Goal: Information Seeking & Learning: Find specific fact

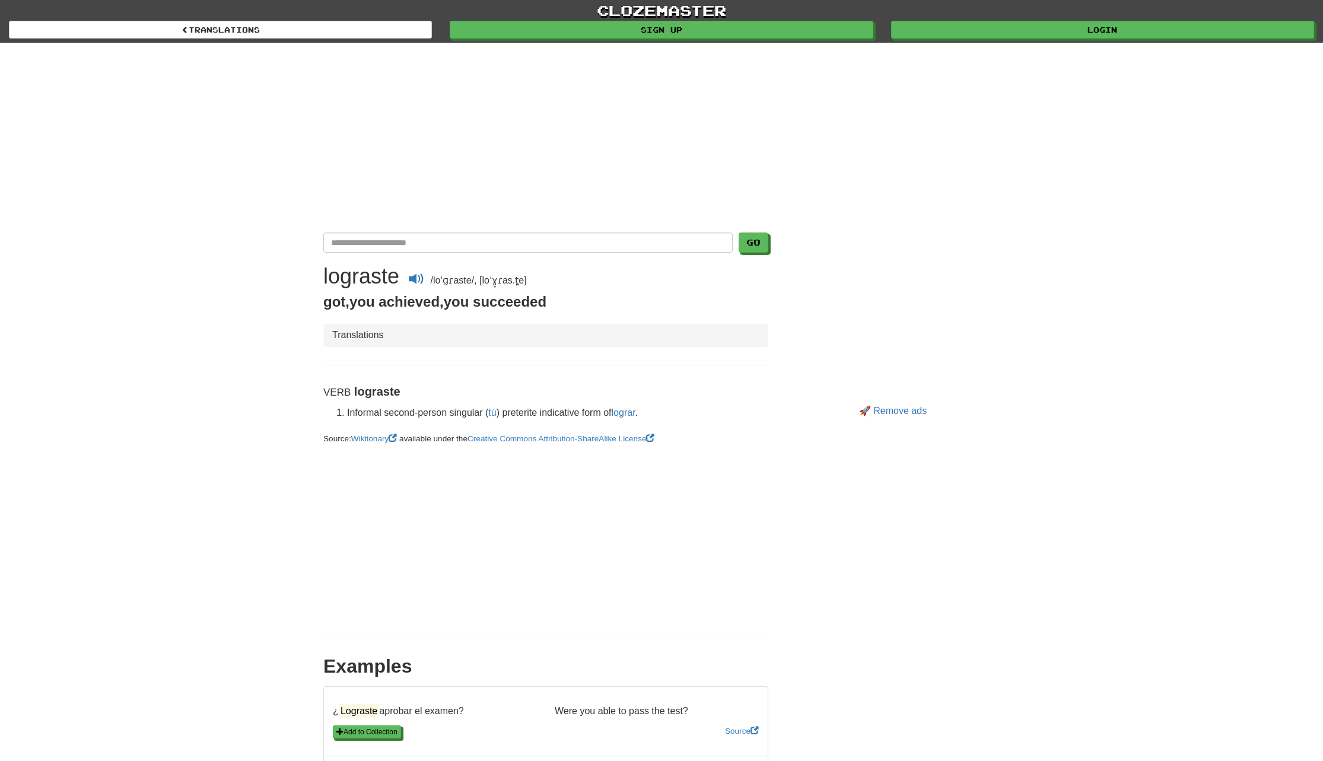
click at [384, 242] on input "Translate Spanish-English" at bounding box center [527, 243] width 409 height 20
paste input "**********"
type input "**********"
click at [755, 241] on button "Go" at bounding box center [754, 243] width 30 height 20
